Goal: Use online tool/utility: Use online tool/utility

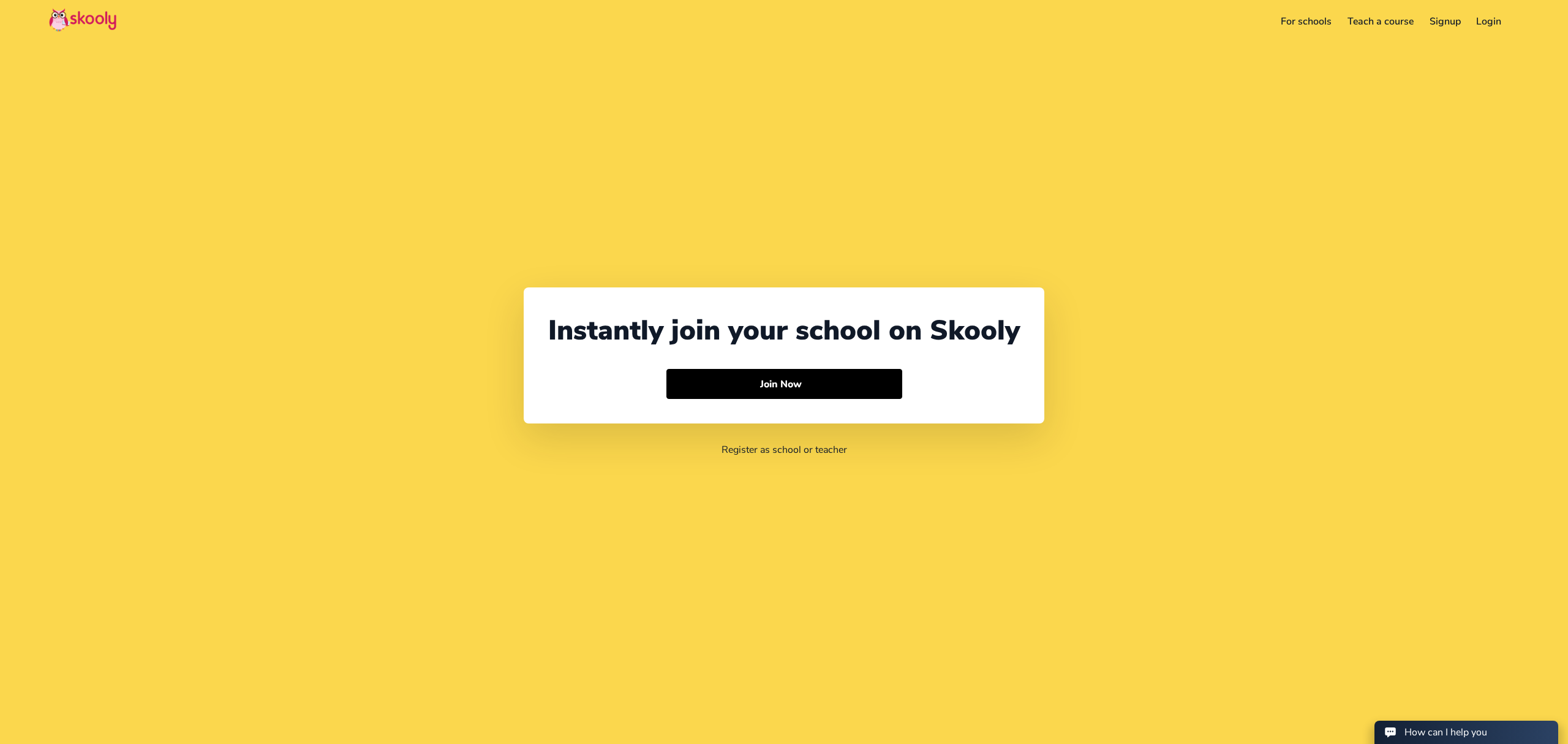
select select "971"
select select "[GEOGRAPHIC_DATA]"
select select "[GEOGRAPHIC_DATA]/[GEOGRAPHIC_DATA]"
select select "971"
select select "[GEOGRAPHIC_DATA]"
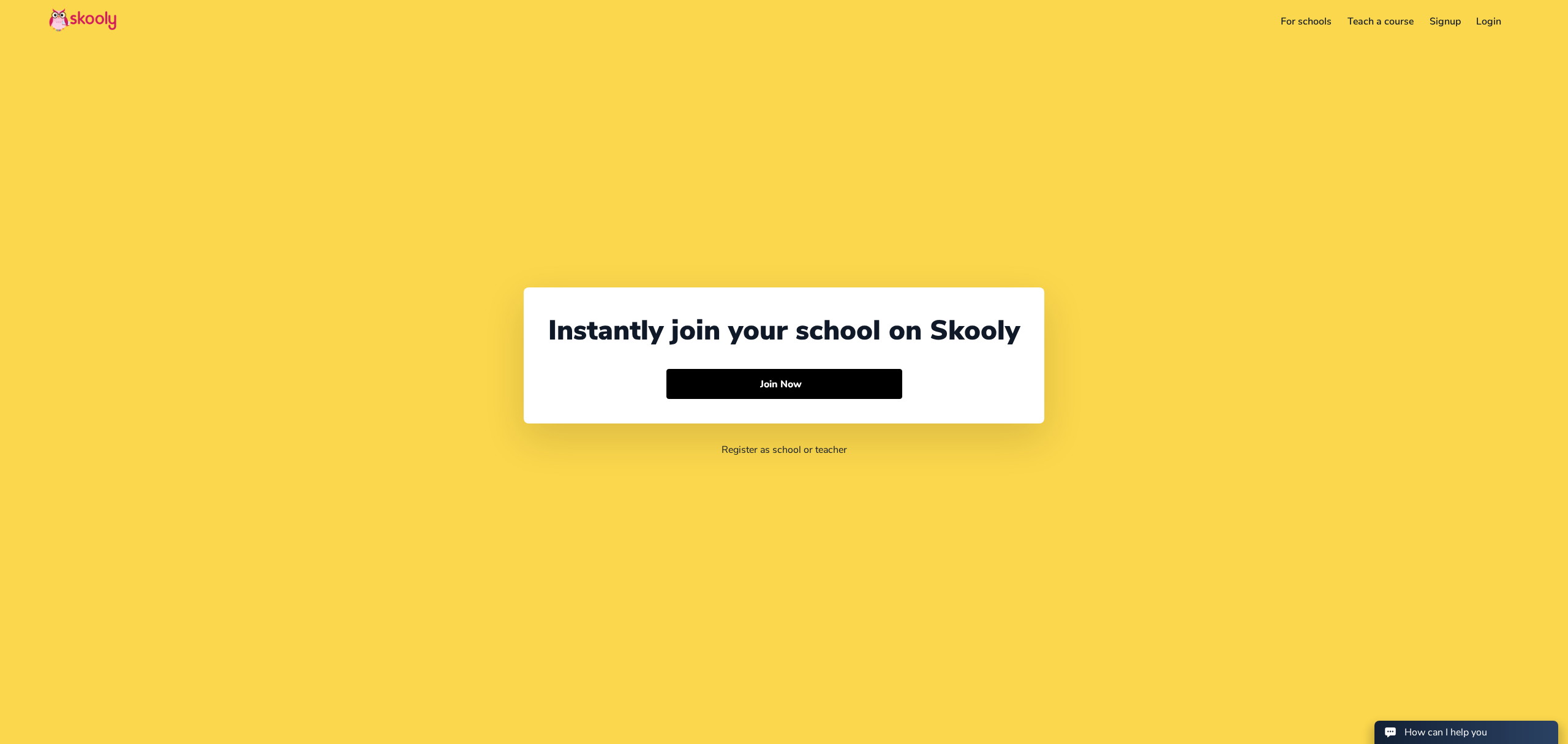
select select "[GEOGRAPHIC_DATA]/[GEOGRAPHIC_DATA]"
